Goal: Navigation & Orientation: Find specific page/section

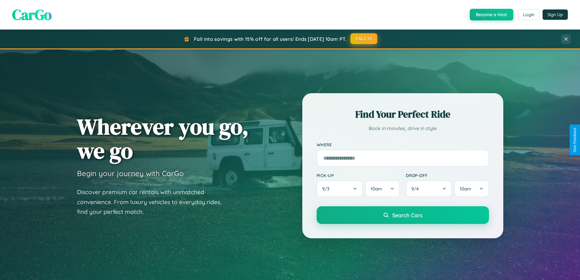
click at [364, 39] on button "FALL15" at bounding box center [364, 38] width 27 height 11
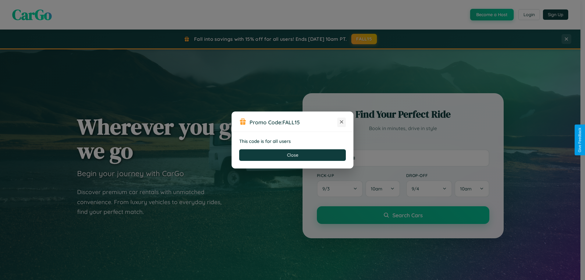
click at [341, 122] on icon at bounding box center [341, 122] width 6 height 6
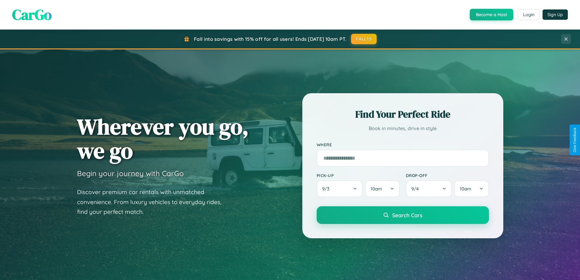
scroll to position [1172, 0]
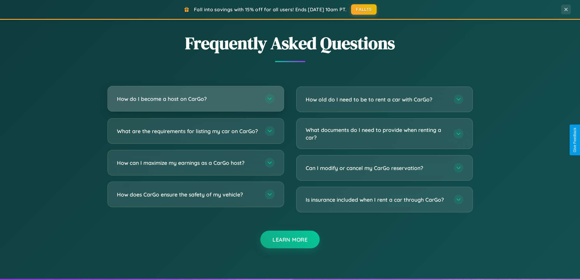
click at [196, 99] on h3 "How do I become a host on CarGo?" at bounding box center [188, 99] width 142 height 8
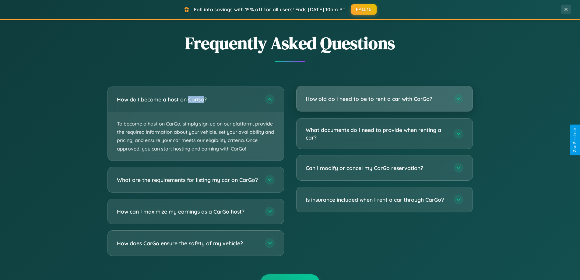
click at [384, 99] on h3 "How old do I need to be to rent a car with CarGo?" at bounding box center [377, 99] width 142 height 8
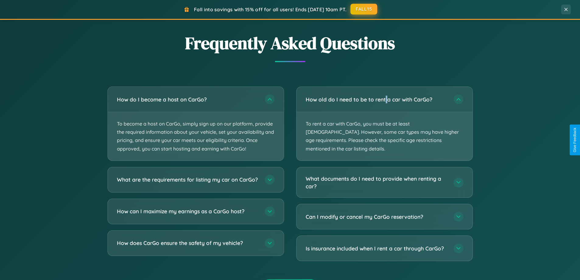
click at [364, 9] on button "FALL15" at bounding box center [364, 9] width 27 height 11
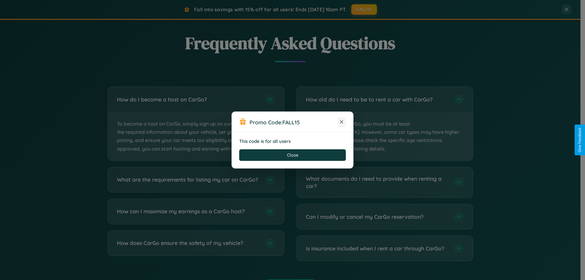
click at [341, 122] on icon at bounding box center [341, 122] width 6 height 6
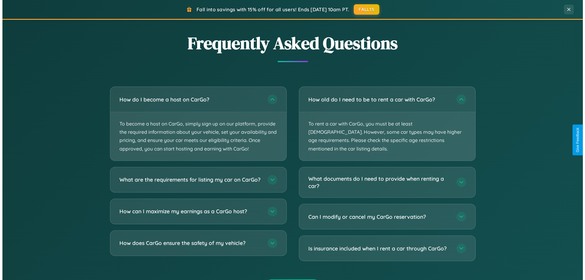
scroll to position [0, 0]
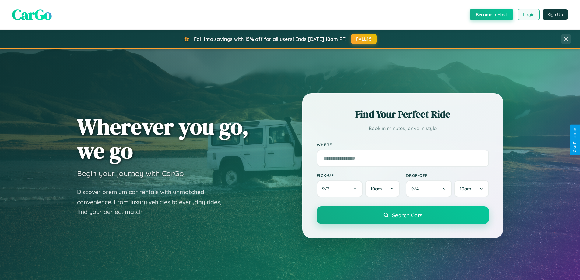
click at [528, 15] on button "Login" at bounding box center [529, 14] width 22 height 11
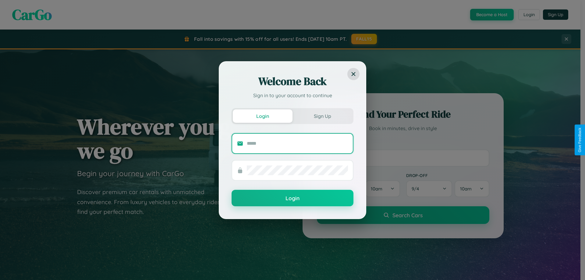
click at [297, 143] on input "text" at bounding box center [297, 144] width 101 height 10
type input "**********"
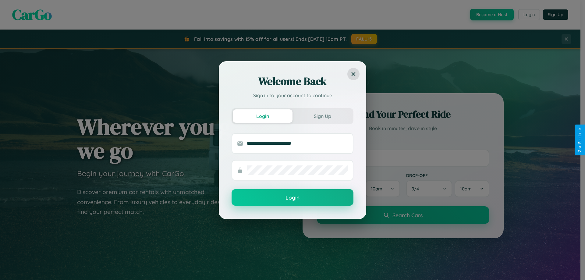
click at [292, 197] on button "Login" at bounding box center [292, 197] width 122 height 16
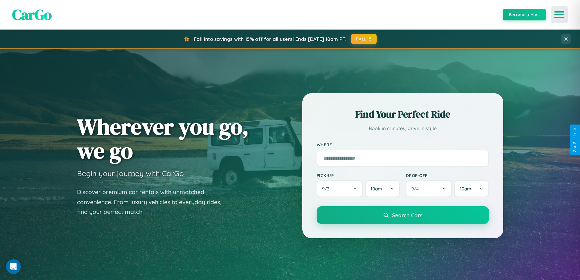
click at [560, 15] on icon "Open menu" at bounding box center [559, 14] width 9 height 5
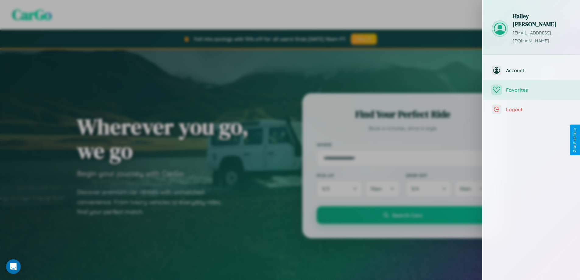
click at [531, 87] on span "Favorites" at bounding box center [538, 90] width 65 height 6
